Goal: Transaction & Acquisition: Book appointment/travel/reservation

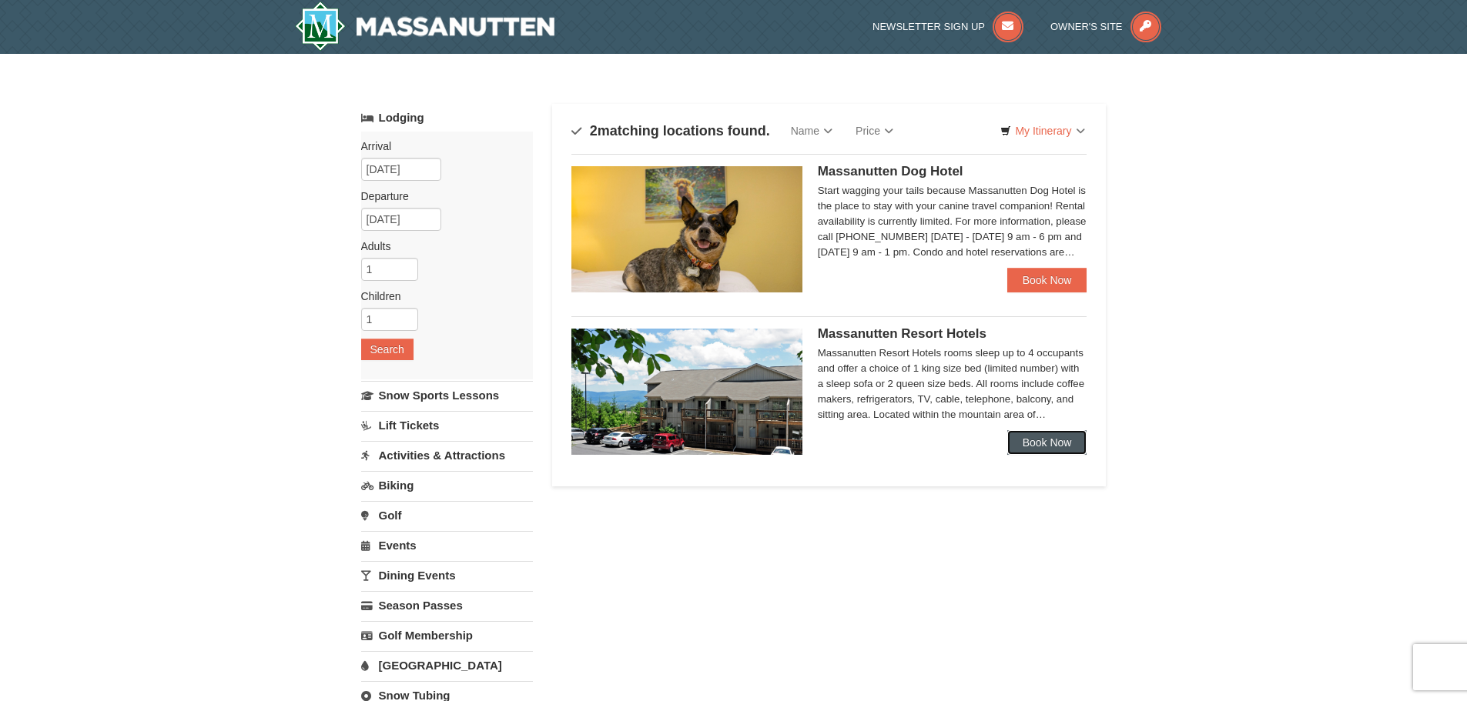
click at [1031, 435] on link "Book Now" at bounding box center [1047, 442] width 80 height 25
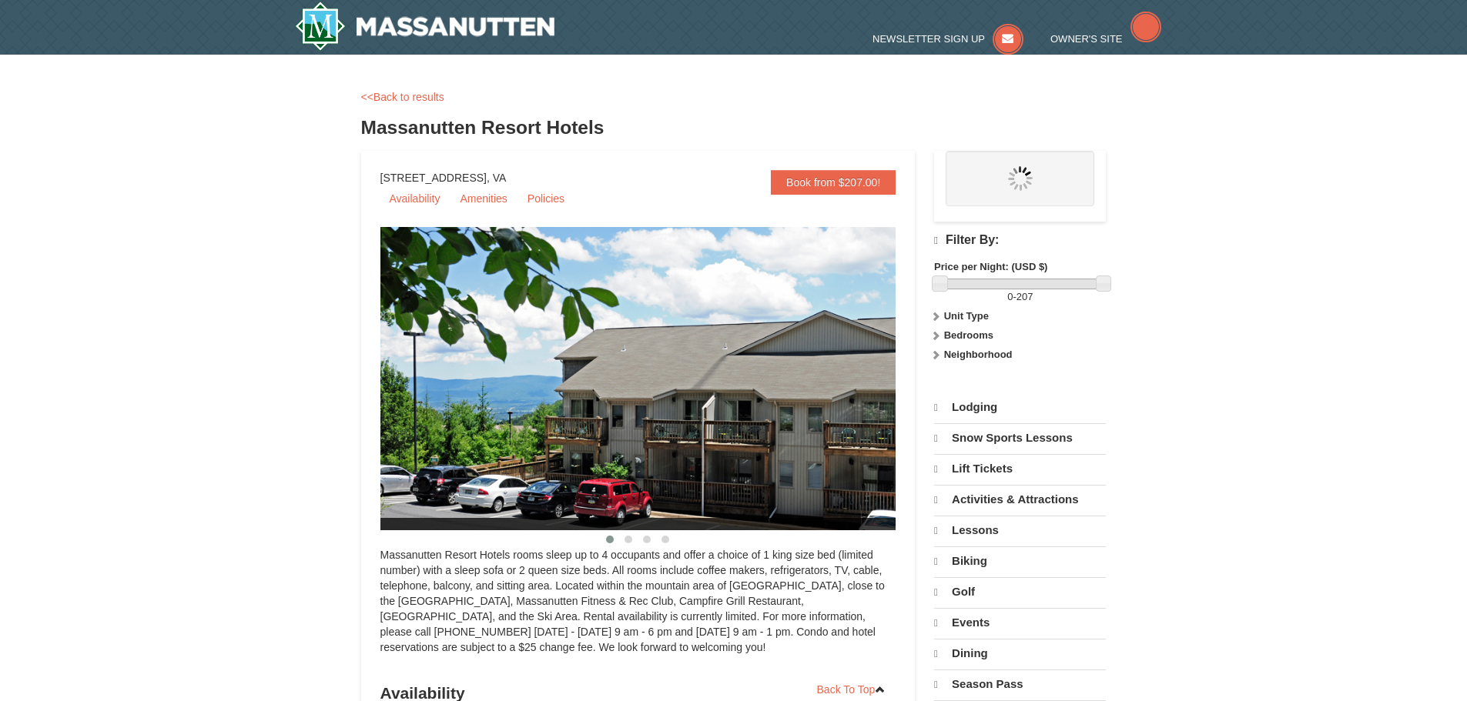
select select "10"
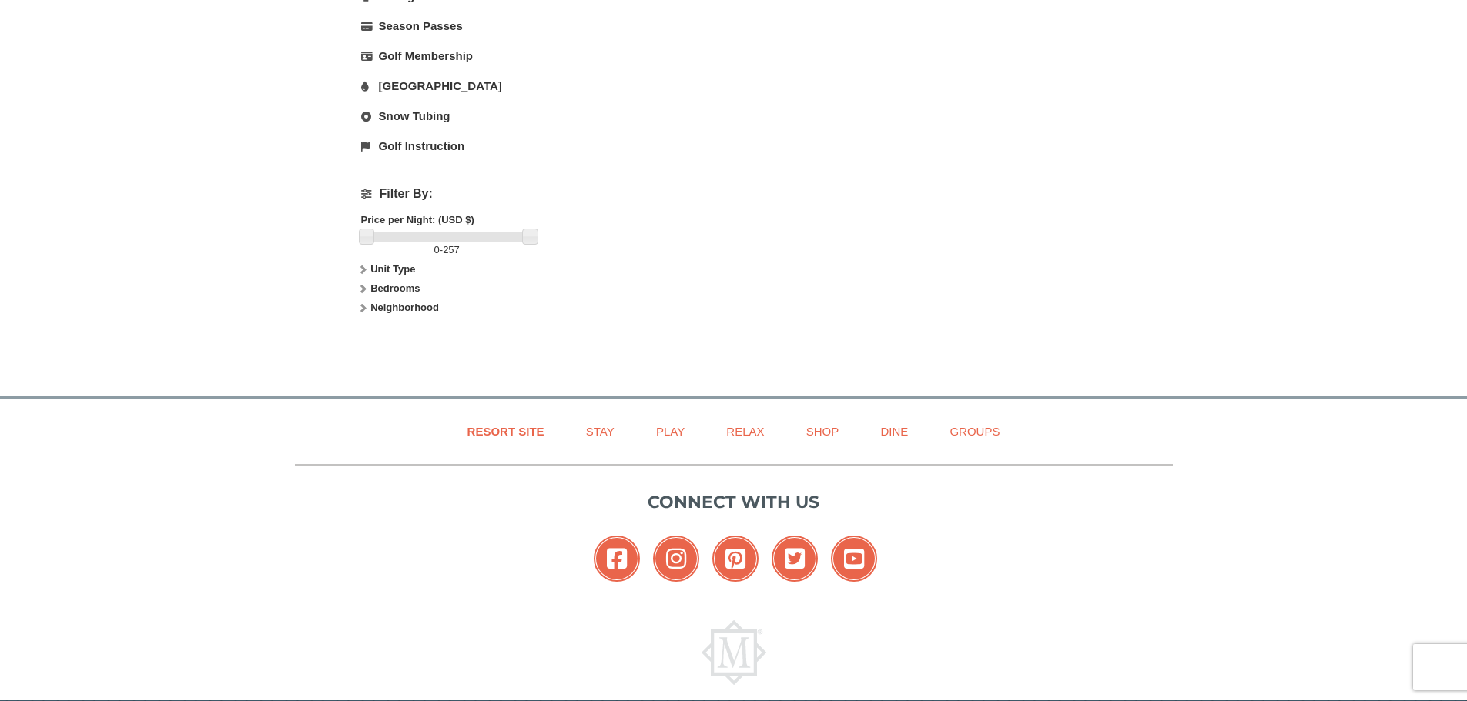
scroll to position [616, 0]
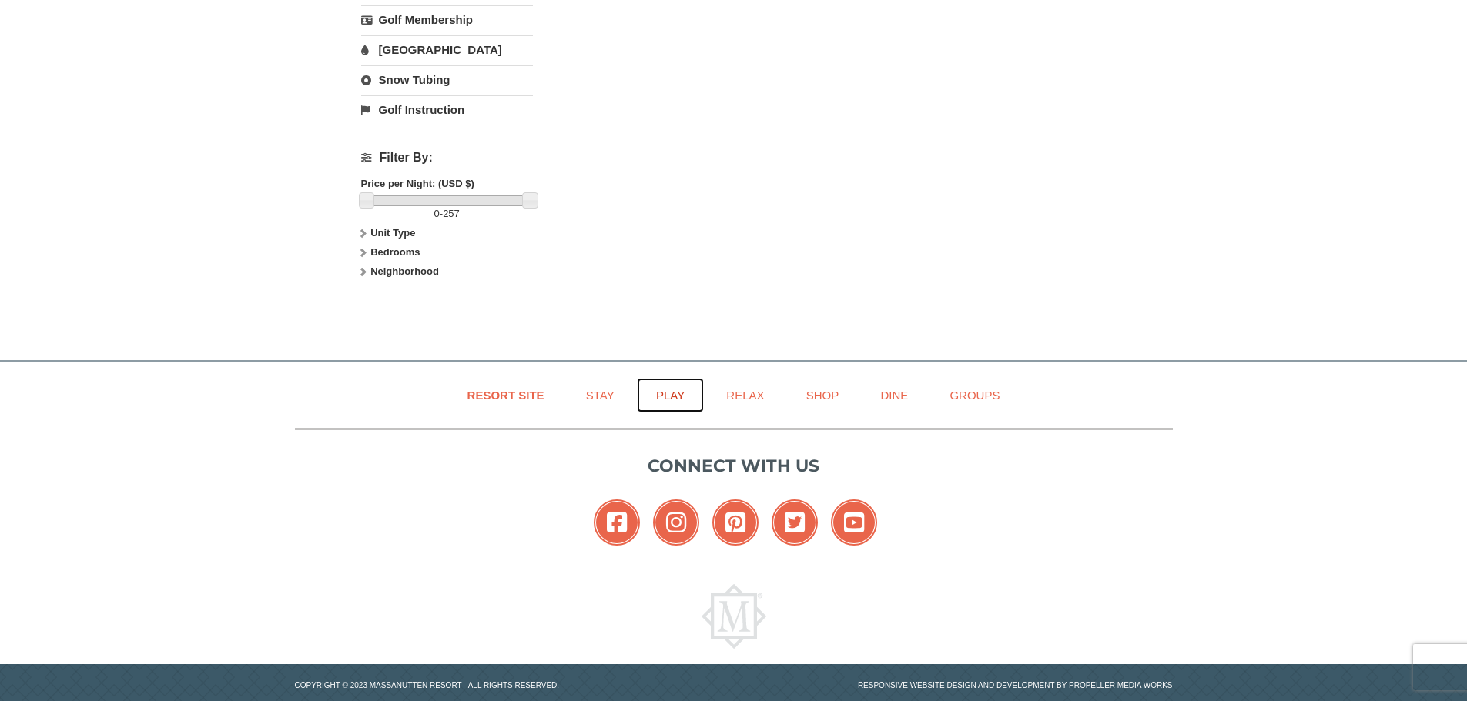
click at [674, 397] on link "Play" at bounding box center [670, 395] width 67 height 35
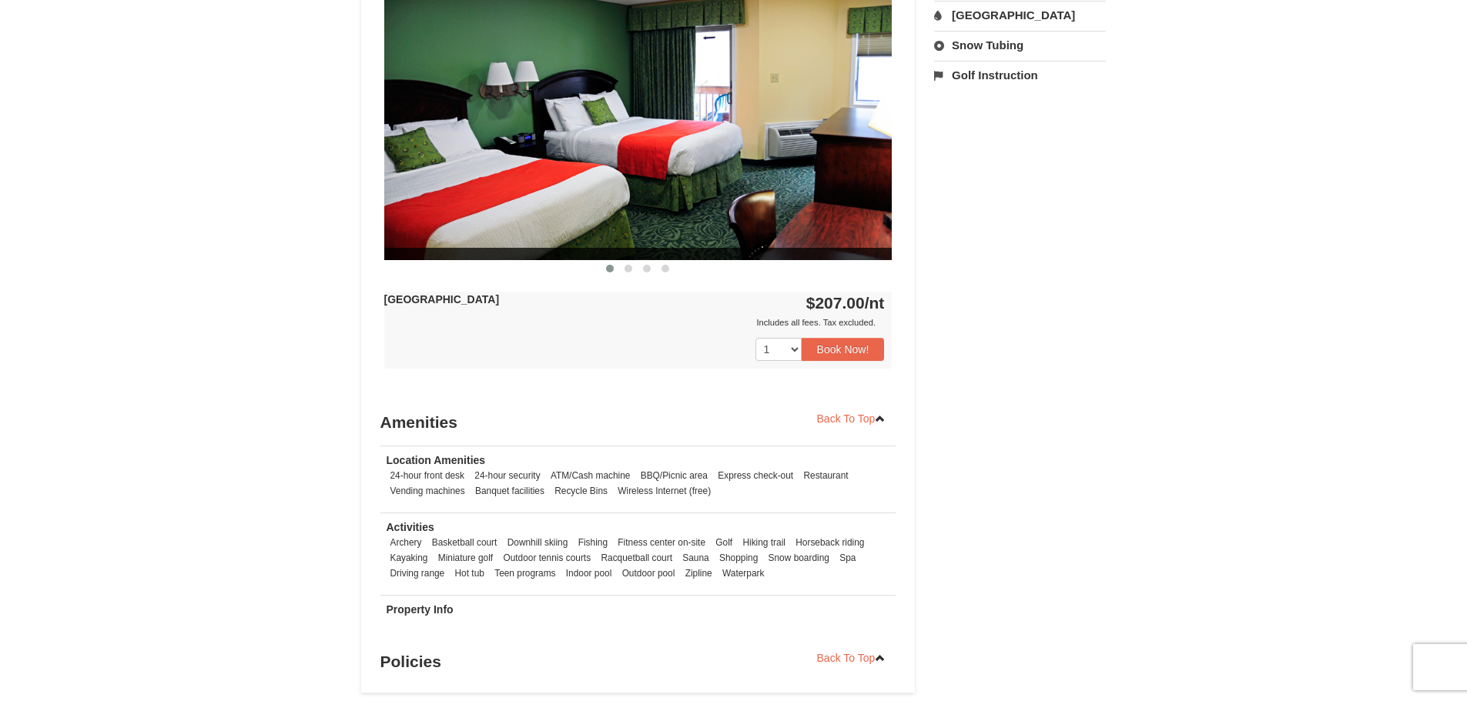
scroll to position [385, 0]
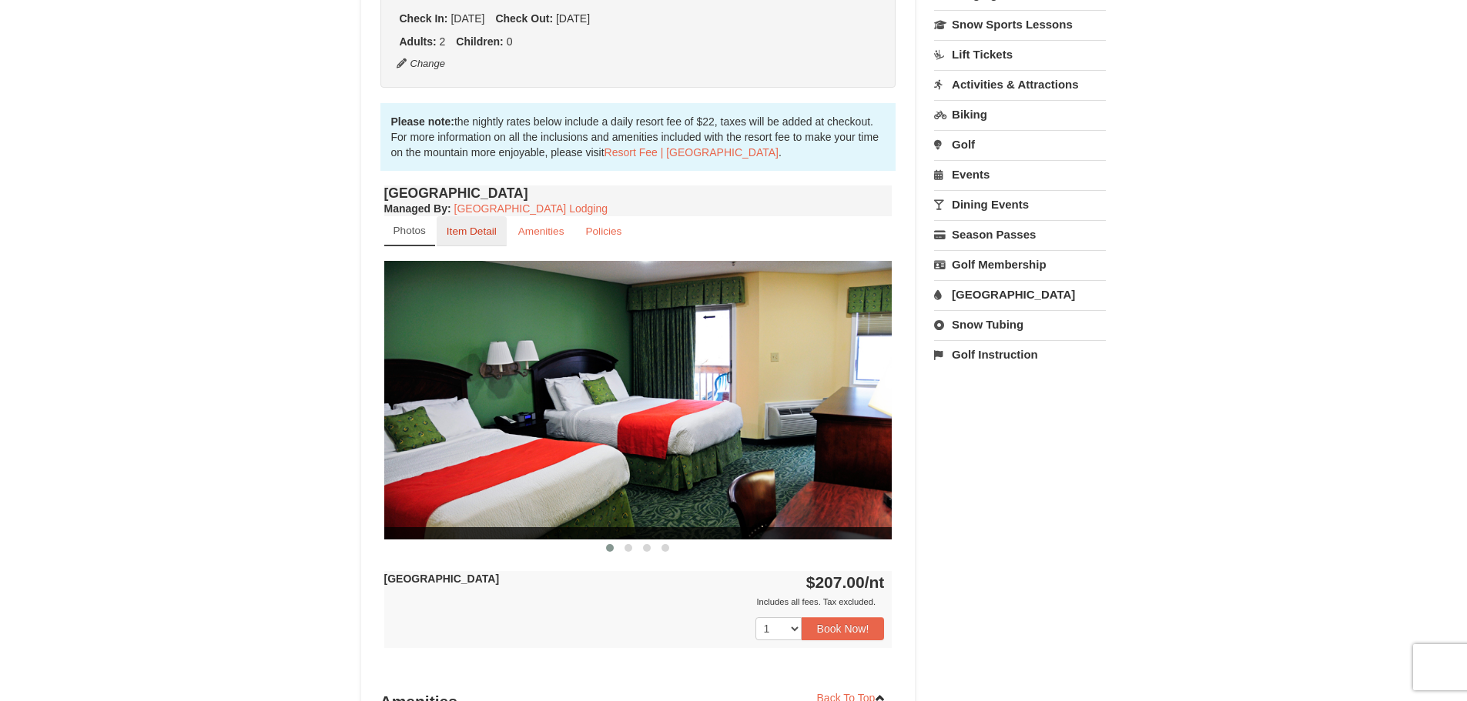
click at [462, 228] on small "Item Detail" at bounding box center [472, 232] width 50 height 12
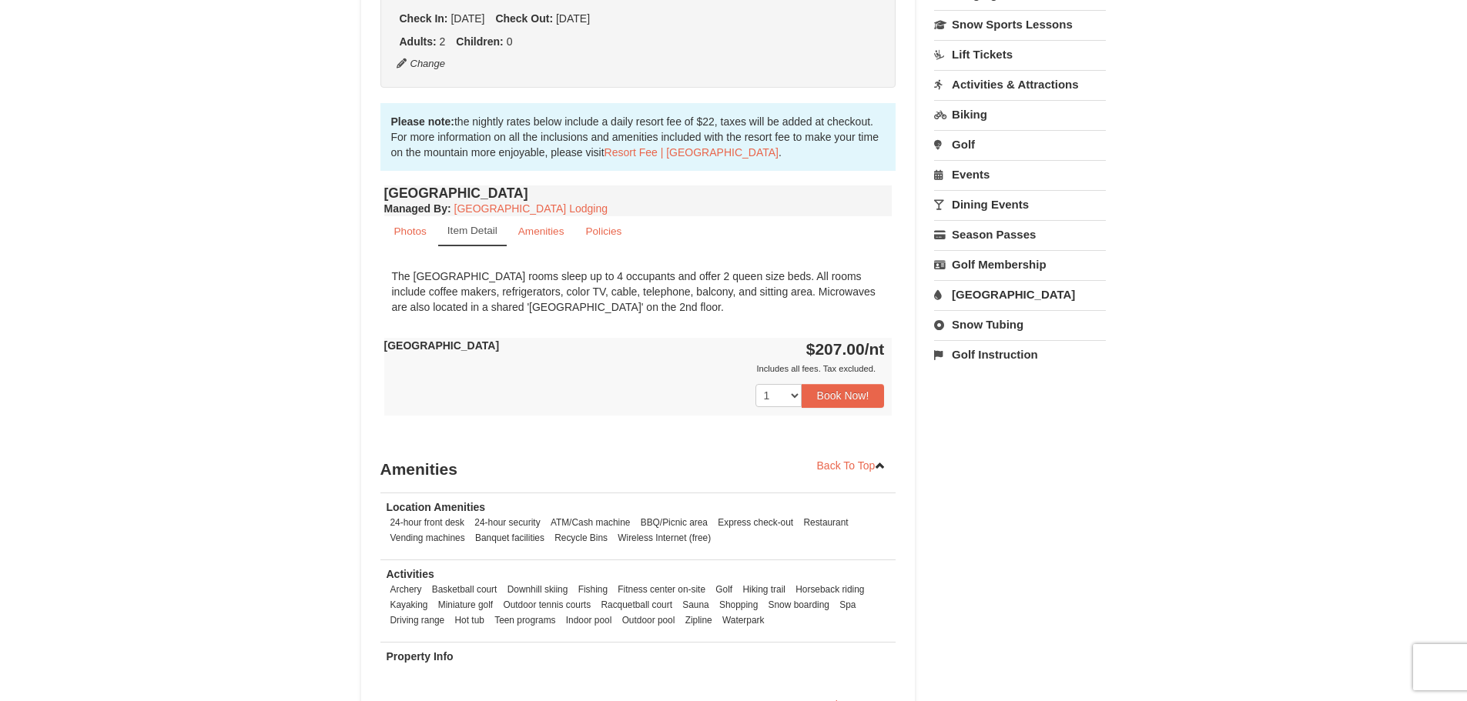
click at [505, 229] on link "Item Detail" at bounding box center [472, 231] width 69 height 30
click at [427, 232] on link "Photos" at bounding box center [410, 231] width 52 height 30
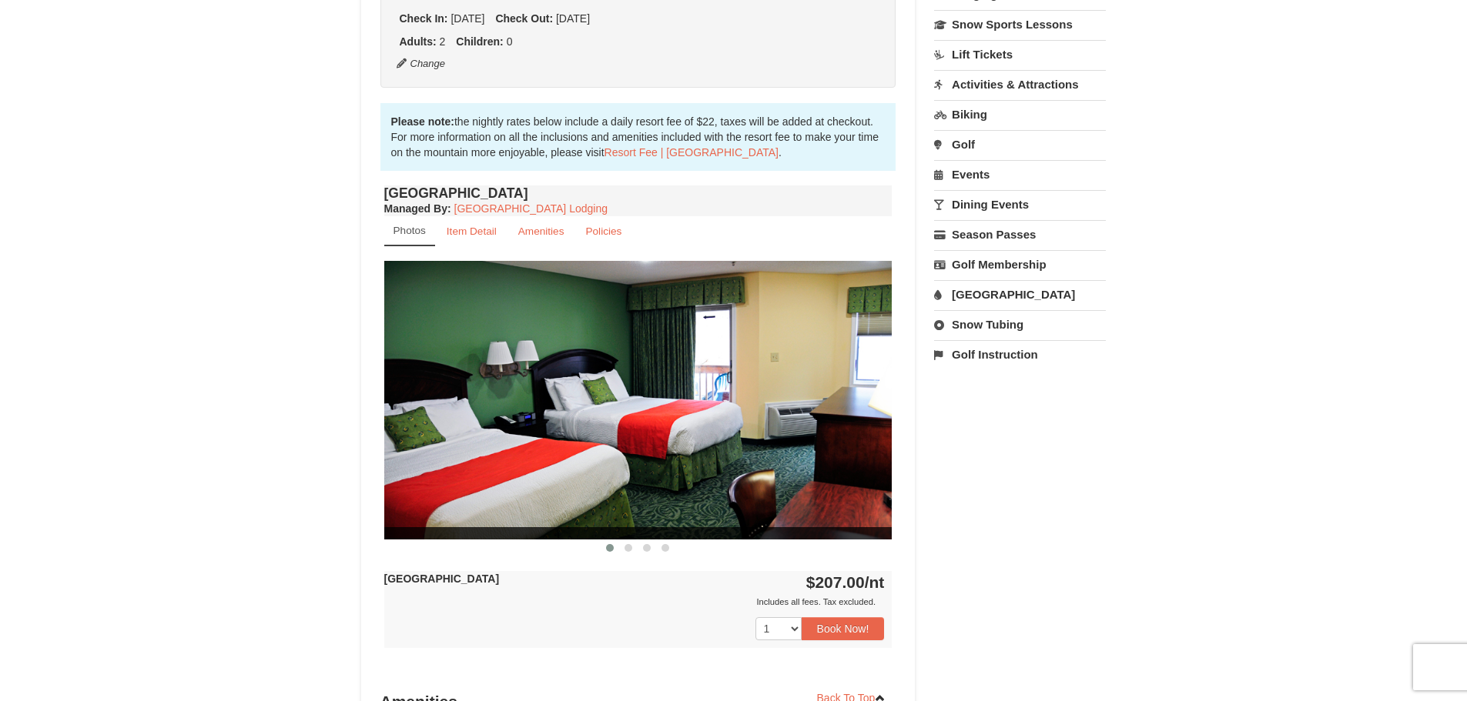
click at [835, 423] on img at bounding box center [638, 400] width 508 height 278
drag, startPoint x: 853, startPoint y: 409, endPoint x: 524, endPoint y: 417, distance: 329.6
click at [514, 424] on img at bounding box center [638, 400] width 508 height 278
click at [879, 409] on div at bounding box center [1400, 400] width 4065 height 278
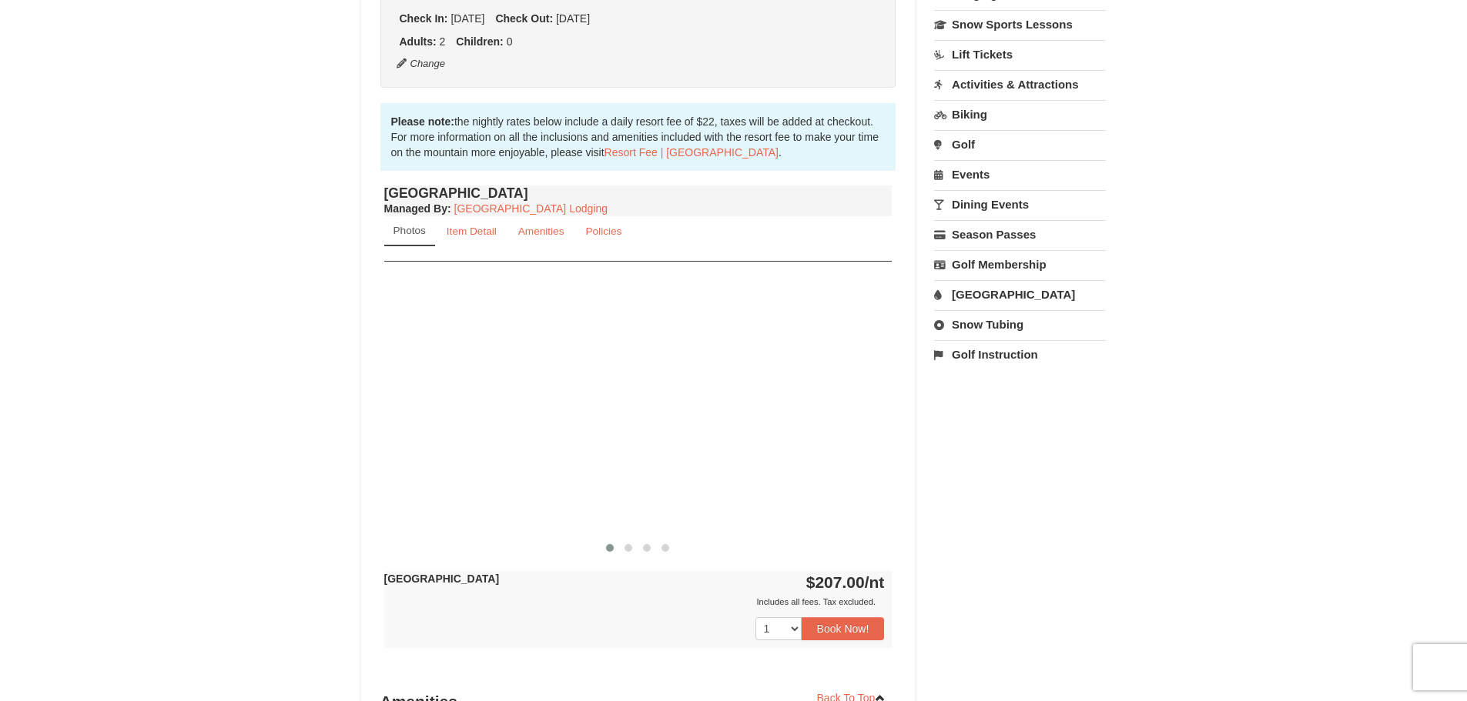
drag, startPoint x: 879, startPoint y: 409, endPoint x: 361, endPoint y: 382, distance: 518.1
click at [305, 396] on div "× [GEOGRAPHIC_DATA] Hotels Book from $207.00! [STREET_ADDRESS], VA Availability…" at bounding box center [733, 338] width 1467 height 1338
click at [361, 382] on div "Book from $207.00! [STREET_ADDRESS], VA Availability Amenities Policies ‹ › Bac…" at bounding box center [638, 361] width 554 height 1223
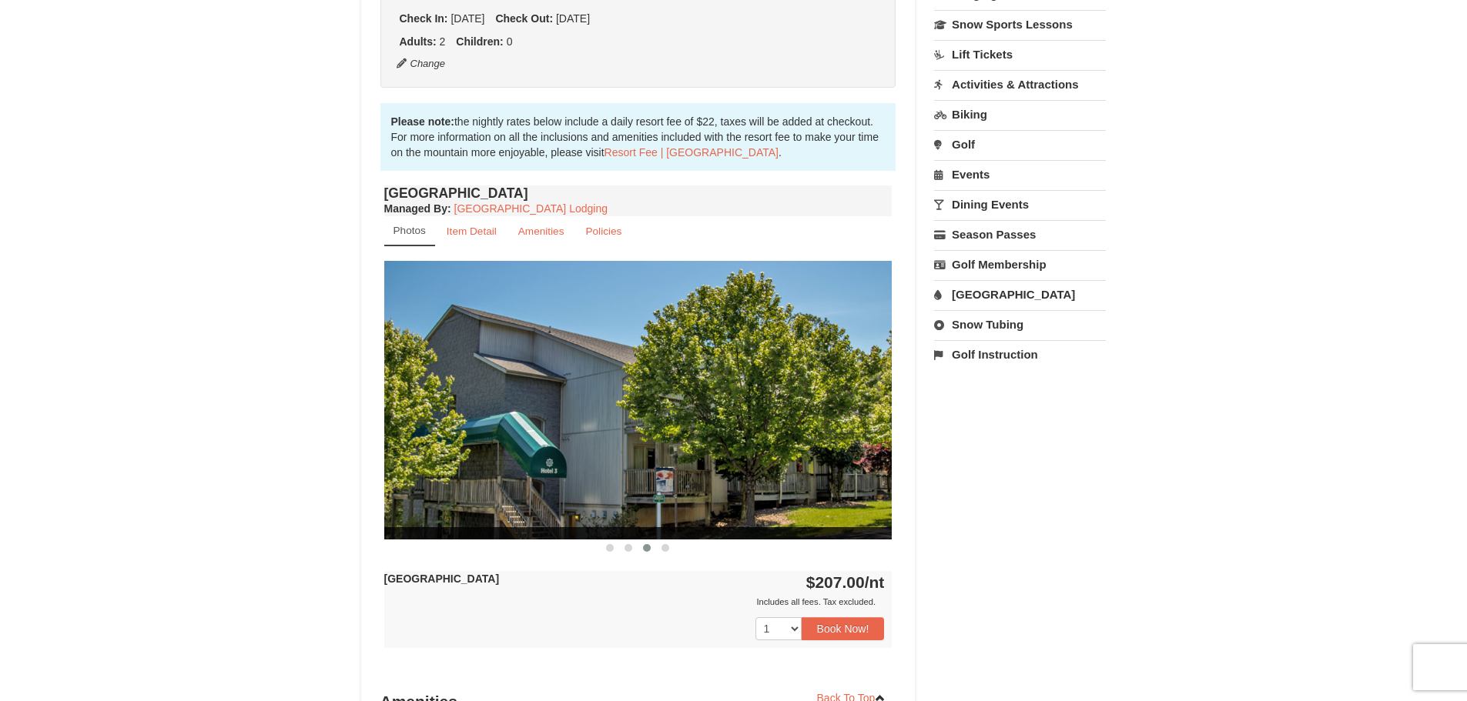
drag, startPoint x: 834, startPoint y: 400, endPoint x: 311, endPoint y: 402, distance: 522.8
click at [311, 403] on div "× [GEOGRAPHIC_DATA] Hotels Book from $207.00! [STREET_ADDRESS], VA Availability…" at bounding box center [733, 338] width 1467 height 1338
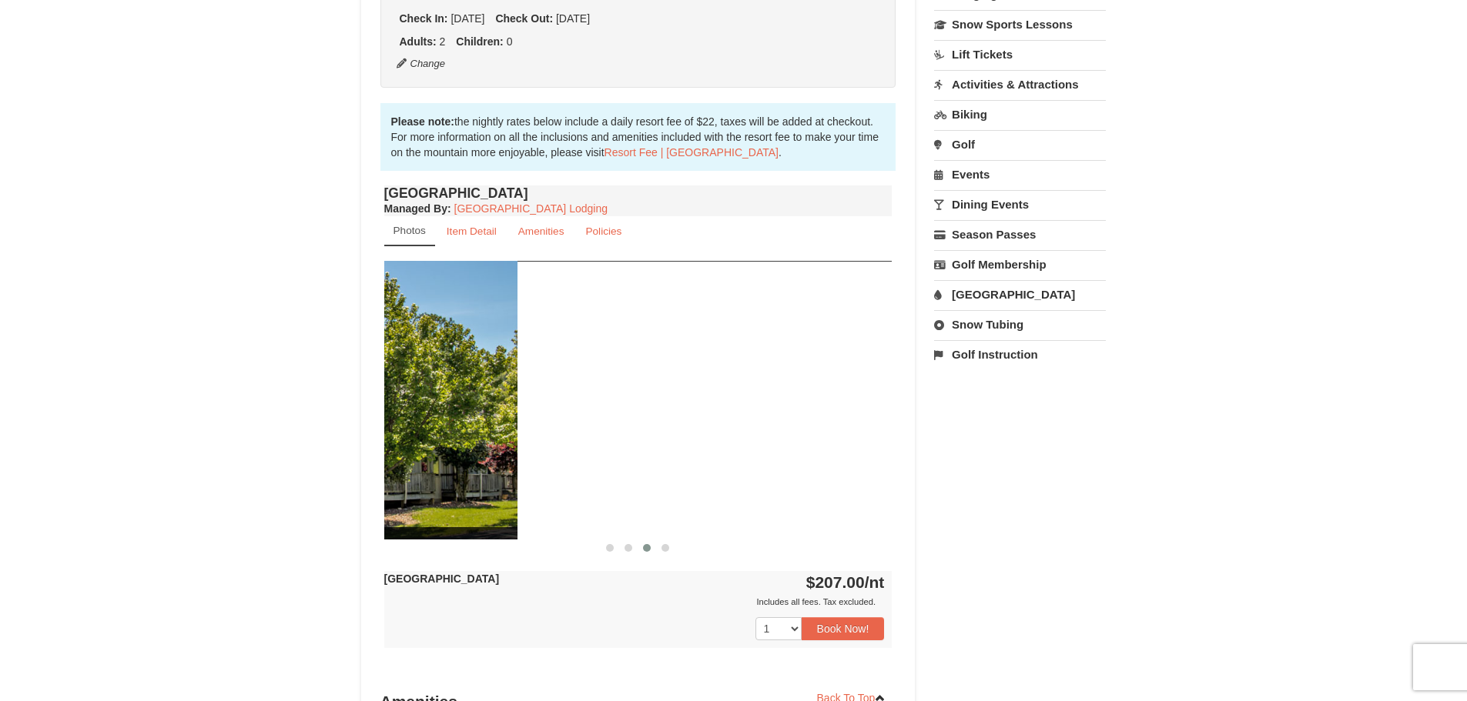
drag, startPoint x: 751, startPoint y: 425, endPoint x: 279, endPoint y: 380, distance: 474.9
click at [309, 393] on div "× [GEOGRAPHIC_DATA] Hotels Book from $207.00! [STREET_ADDRESS], VA Availability…" at bounding box center [733, 338] width 1467 height 1338
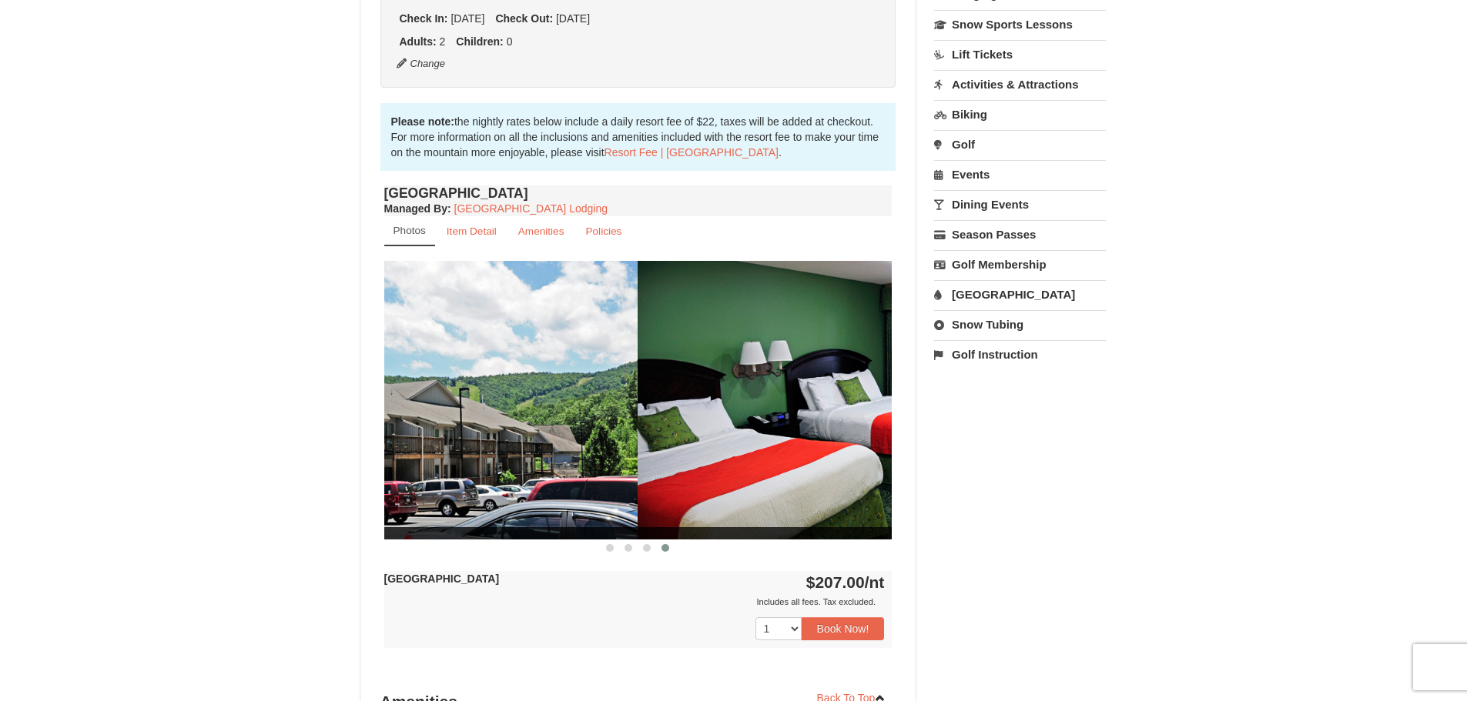
drag, startPoint x: 846, startPoint y: 380, endPoint x: 373, endPoint y: 340, distance: 475.2
click at [398, 352] on img at bounding box center [383, 400] width 508 height 278
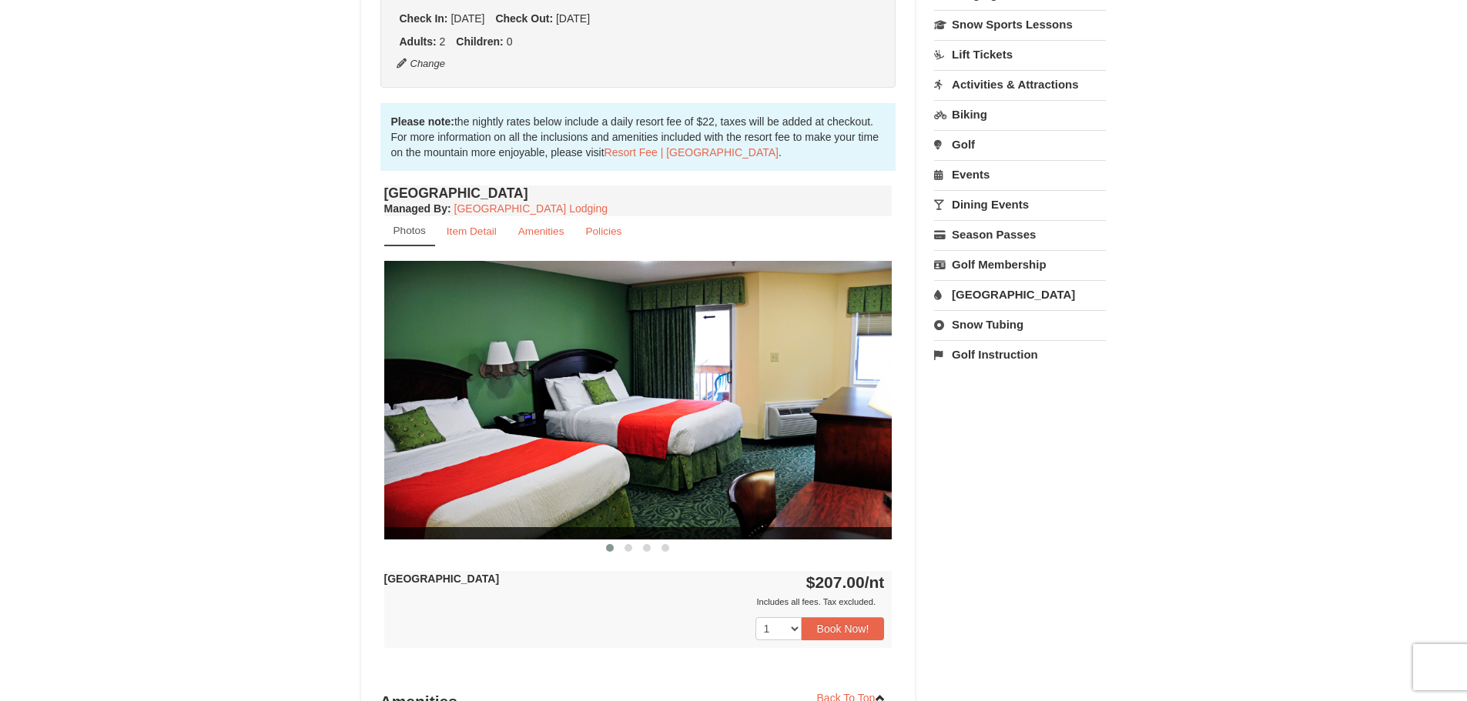
drag, startPoint x: 866, startPoint y: 391, endPoint x: 172, endPoint y: 356, distance: 694.6
click at [173, 358] on div "× [GEOGRAPHIC_DATA] Hotels Book from $207.00! [STREET_ADDRESS], VA Availability…" at bounding box center [733, 338] width 1467 height 1338
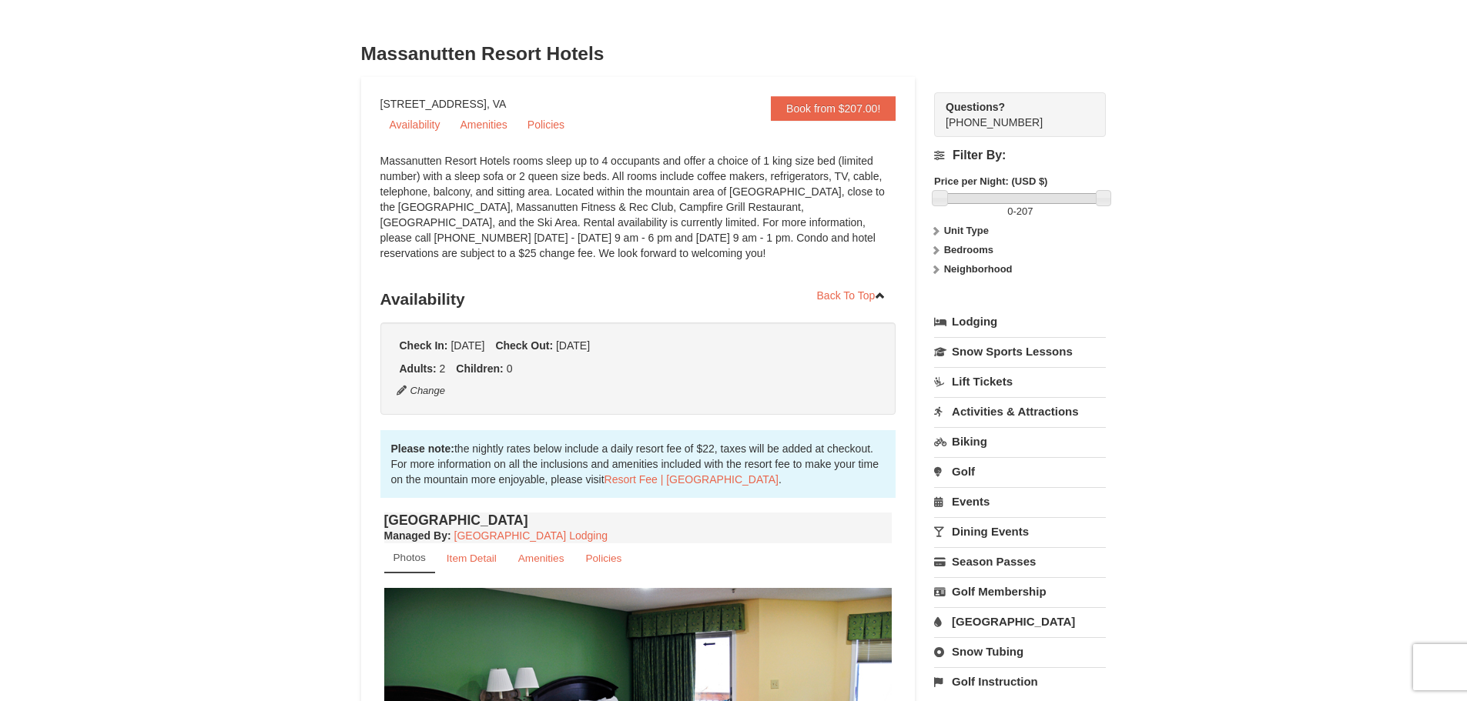
scroll to position [0, 0]
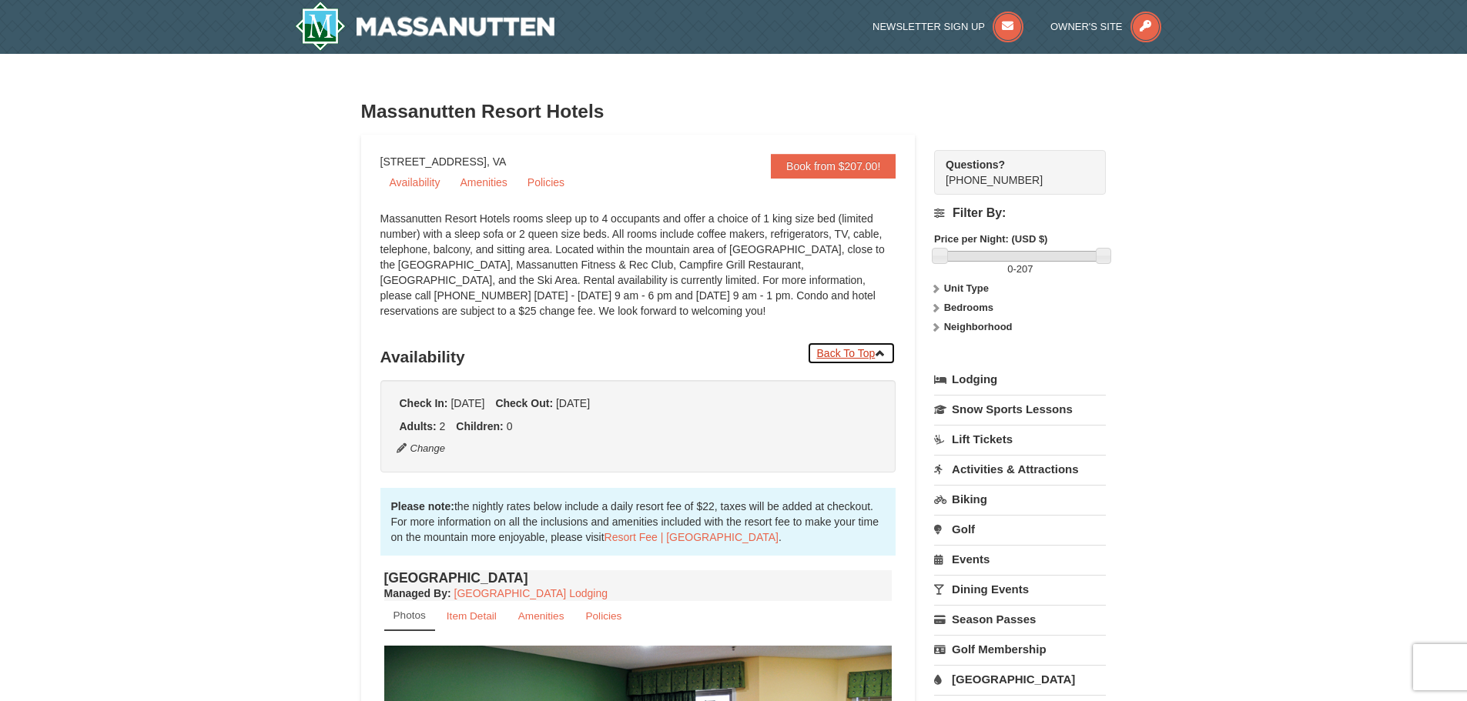
click at [879, 354] on icon at bounding box center [880, 353] width 11 height 11
drag, startPoint x: 1101, startPoint y: 255, endPoint x: 1062, endPoint y: 257, distance: 39.3
click at [1065, 258] on link at bounding box center [1069, 255] width 15 height 15
